Goal: Complete application form

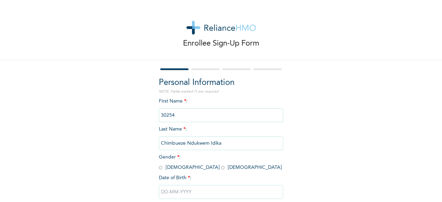
scroll to position [41, 0]
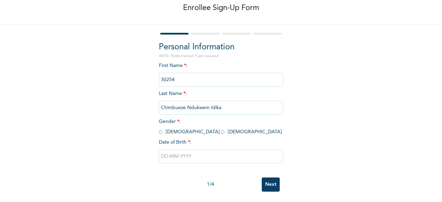
click at [159, 129] on input "radio" at bounding box center [160, 132] width 3 height 7
radio input "true"
click at [173, 150] on input "text" at bounding box center [221, 157] width 124 height 14
select select "7"
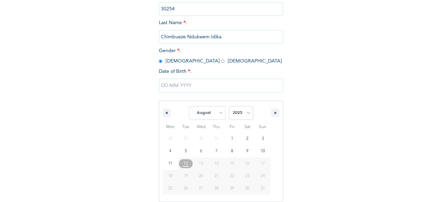
scroll to position [112, 0]
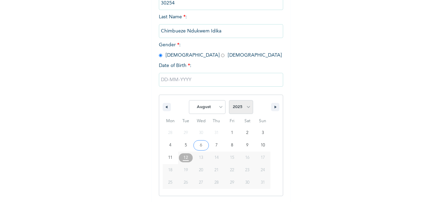
click at [235, 111] on select "2025 2024 2023 2022 2021 2020 2019 2018 2017 2016 2015 2014 2013 2012 2011 2010…" at bounding box center [241, 107] width 24 height 14
select select "2001"
click at [229, 101] on select "2025 2024 2023 2022 2021 2020 2019 2018 2017 2016 2015 2014 2013 2012 2011 2010…" at bounding box center [241, 107] width 24 height 14
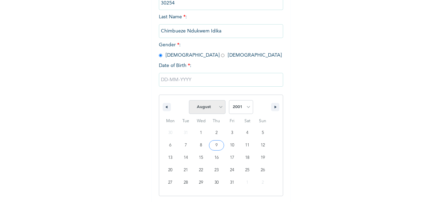
click at [203, 107] on select "January February March April May June July August September October November De…" at bounding box center [207, 107] width 37 height 14
select select "6"
click at [189, 101] on select "January February March April May June July August September October November De…" at bounding box center [207, 107] width 37 height 14
type input "[DATE]"
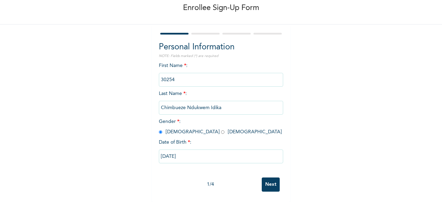
click at [268, 179] on input "Next" at bounding box center [271, 185] width 18 height 14
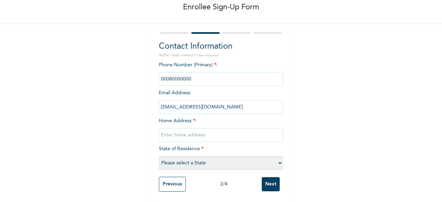
click at [183, 131] on input "text" at bounding box center [221, 135] width 124 height 14
click at [194, 131] on input "agbara" at bounding box center [221, 135] width 124 height 14
type input "agbara"
click at [201, 157] on select "Please select a State [PERSON_NAME] (FCT) [PERSON_NAME] Ibom [GEOGRAPHIC_DATA] …" at bounding box center [221, 163] width 124 height 14
select select "28"
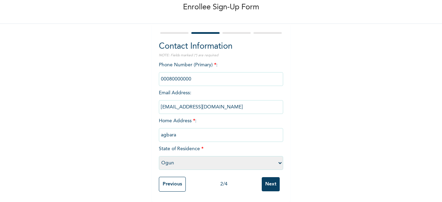
click at [159, 156] on select "Please select a State [PERSON_NAME] (FCT) [PERSON_NAME] Ibom [GEOGRAPHIC_DATA] …" at bounding box center [221, 163] width 124 height 14
click at [264, 180] on input "Next" at bounding box center [271, 184] width 18 height 14
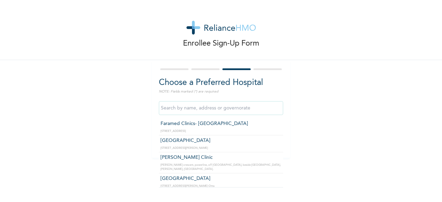
click at [188, 112] on input "text" at bounding box center [221, 108] width 124 height 14
type input "[GEOGRAPHIC_DATA]"
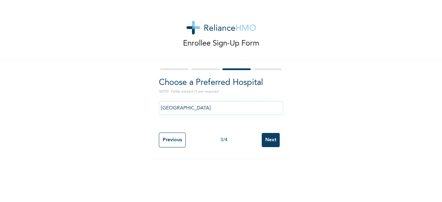
click at [270, 141] on input "Next" at bounding box center [271, 140] width 18 height 14
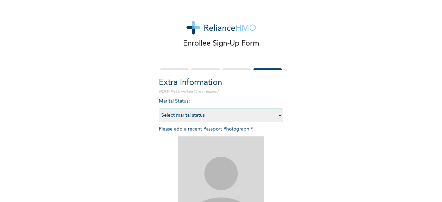
click at [237, 118] on select "Select marital status [DEMOGRAPHIC_DATA] Married [DEMOGRAPHIC_DATA] Widow/[DEMO…" at bounding box center [221, 116] width 124 height 14
select select "1"
click at [159, 109] on select "Select marital status [DEMOGRAPHIC_DATA] Married [DEMOGRAPHIC_DATA] Widow/[DEMO…" at bounding box center [221, 116] width 124 height 14
click at [240, 162] on img at bounding box center [221, 180] width 86 height 86
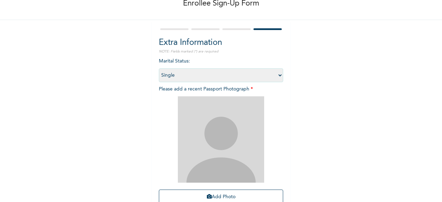
scroll to position [85, 0]
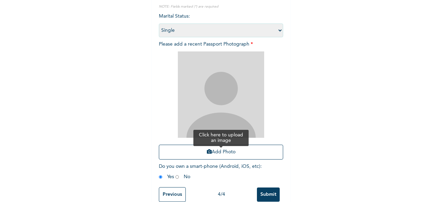
click at [233, 156] on button "Add Photo" at bounding box center [221, 152] width 124 height 15
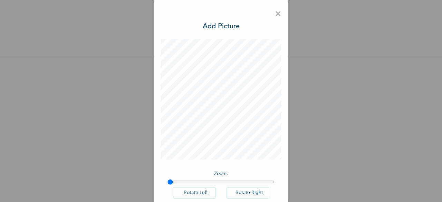
scroll to position [39, 0]
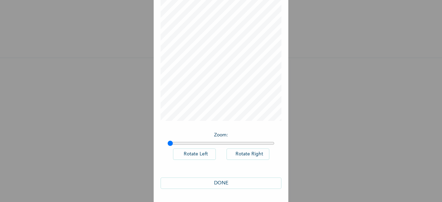
click at [221, 179] on button "DONE" at bounding box center [221, 183] width 121 height 11
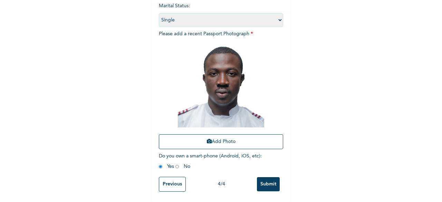
scroll to position [101, 0]
click at [271, 181] on input "Submit" at bounding box center [268, 184] width 23 height 14
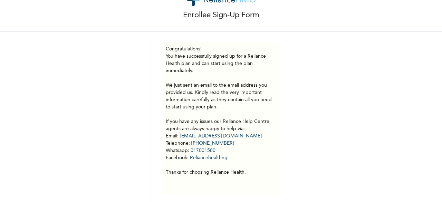
scroll to position [36, 0]
